Goal: Register for event/course

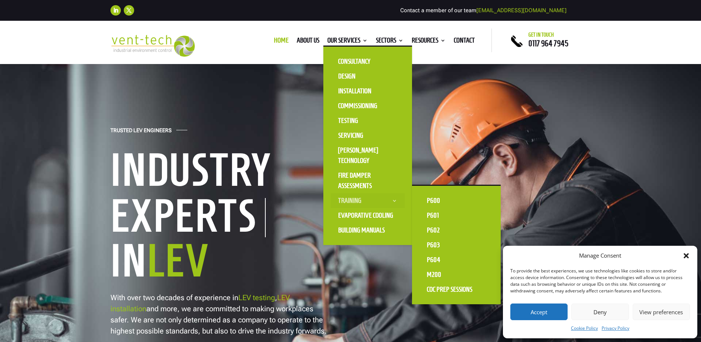
click at [356, 201] on link "Training" at bounding box center [368, 200] width 74 height 15
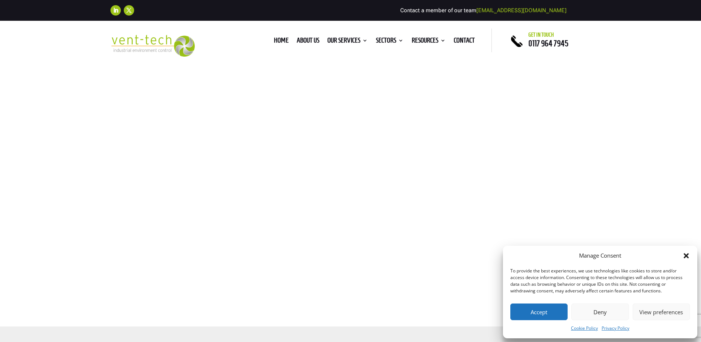
click at [556, 316] on button "Accept" at bounding box center [539, 311] width 57 height 17
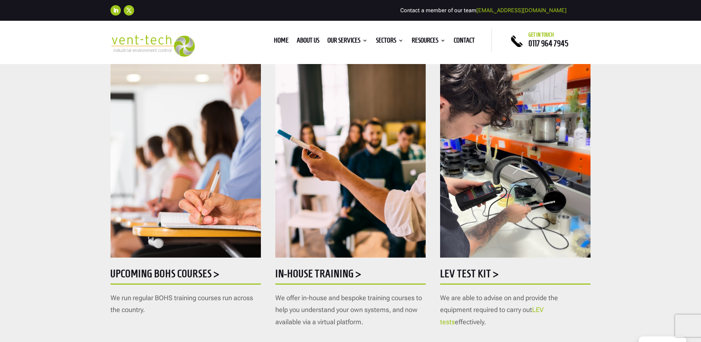
scroll to position [333, 0]
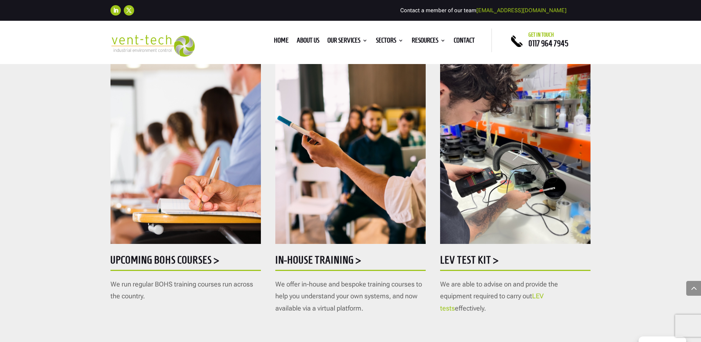
click at [189, 260] on h5 "Upcoming BOHS courses >" at bounding box center [186, 261] width 150 height 14
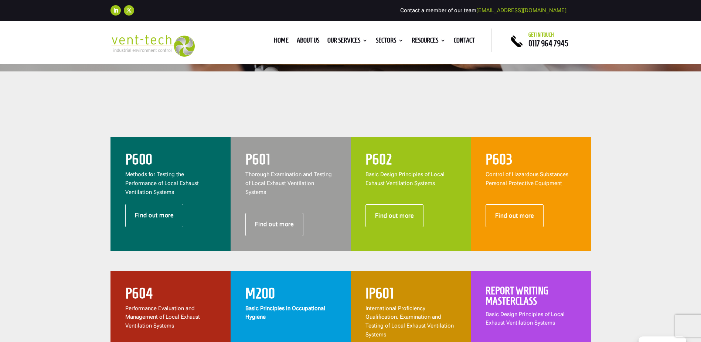
scroll to position [296, 0]
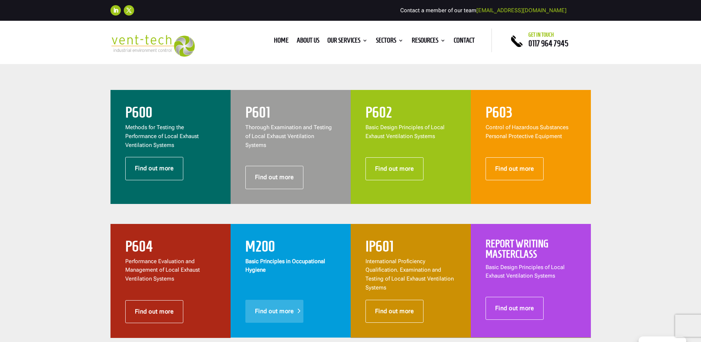
click at [278, 304] on link "Find out more" at bounding box center [274, 310] width 58 height 23
click at [163, 167] on link "Find out more" at bounding box center [154, 168] width 58 height 23
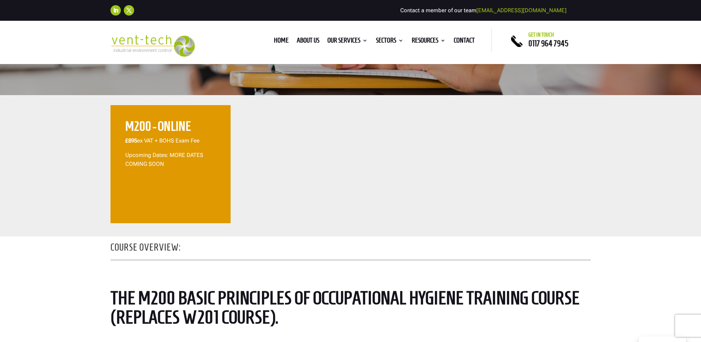
scroll to position [222, 0]
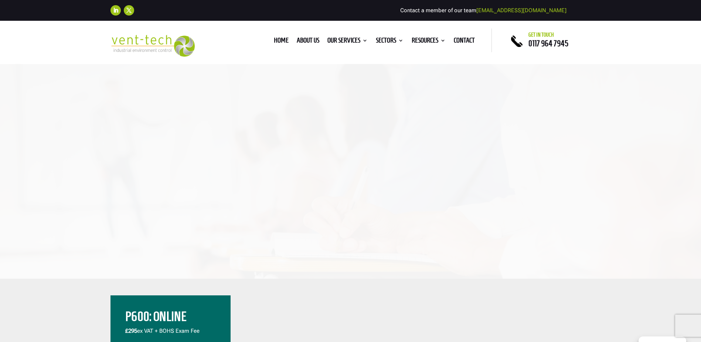
scroll to position [185, 0]
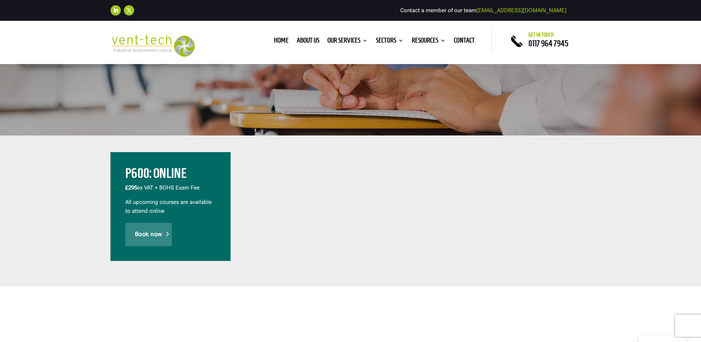
click at [152, 238] on link "Book now" at bounding box center [148, 234] width 47 height 23
